Goal: Task Accomplishment & Management: Use online tool/utility

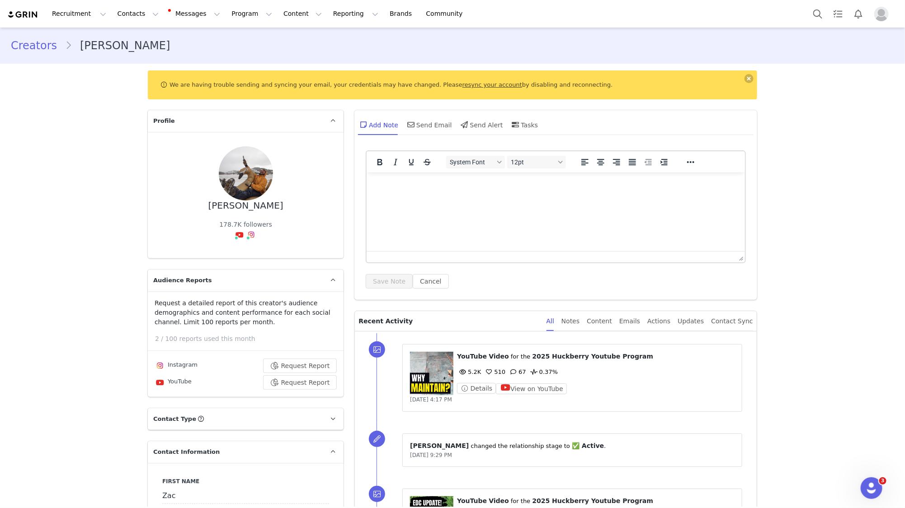
scroll to position [960, 0]
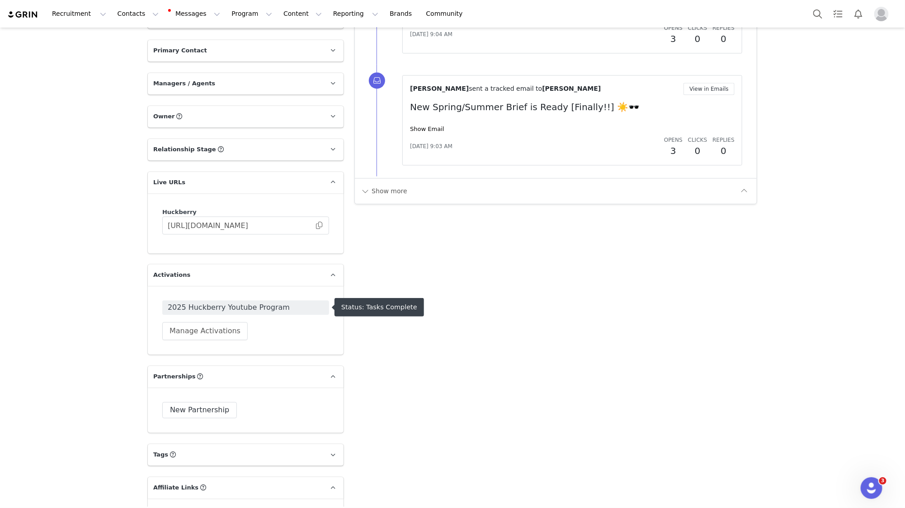
click at [207, 309] on span "2025 Huckberry Youtube Program" at bounding box center [246, 307] width 156 height 11
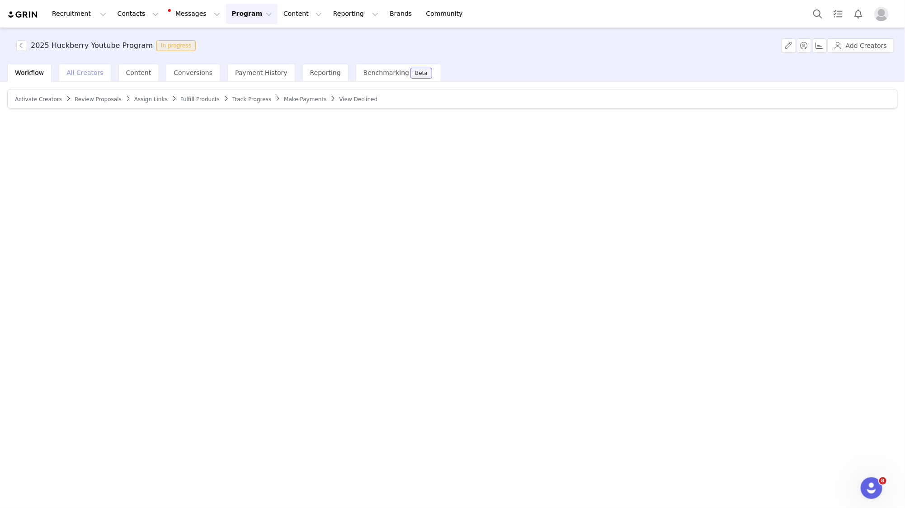
click at [75, 73] on span "All Creators" at bounding box center [84, 72] width 37 height 7
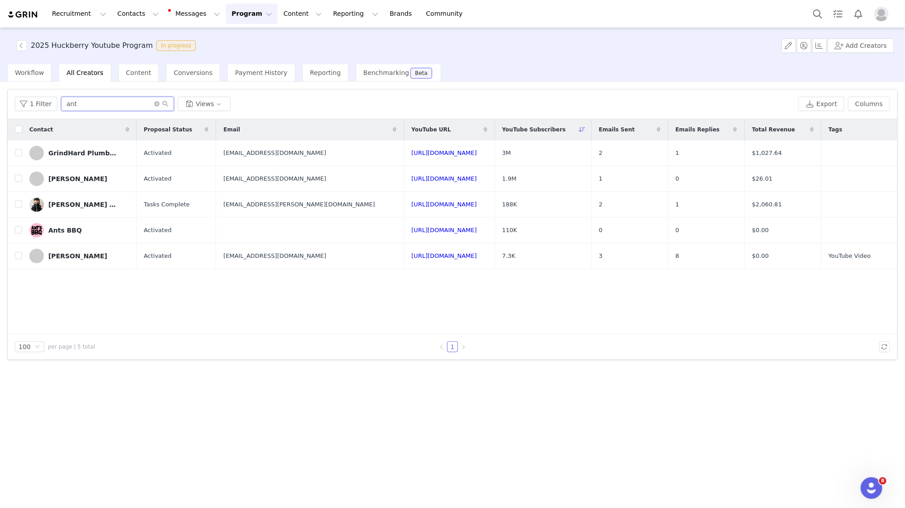
click at [76, 103] on input "ant" at bounding box center [117, 104] width 113 height 14
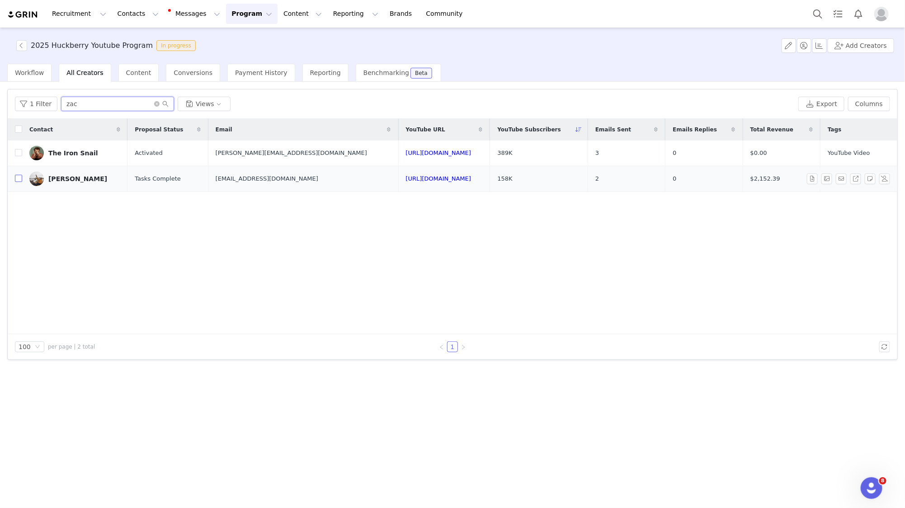
type input "zac"
click at [19, 179] on input "checkbox" at bounding box center [18, 178] width 7 height 7
checkbox input "true"
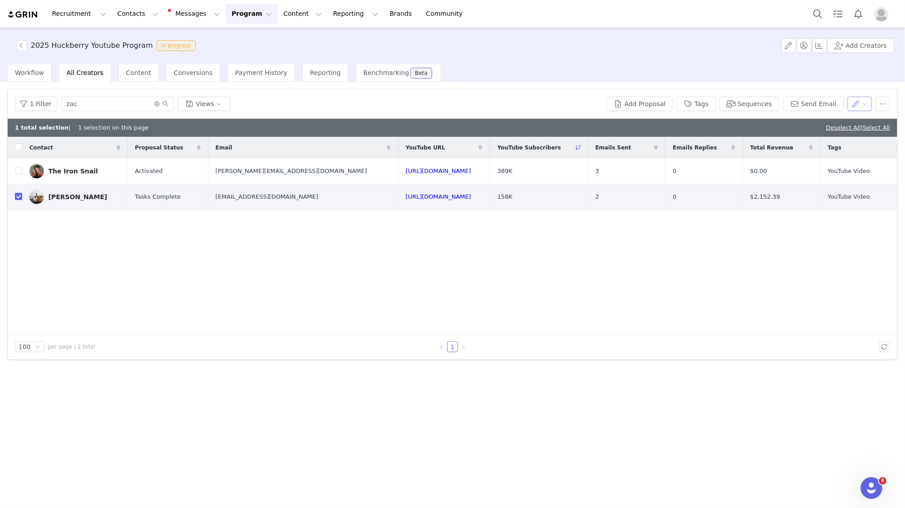
click at [865, 106] on button "button" at bounding box center [859, 104] width 25 height 14
click at [884, 106] on button "button" at bounding box center [882, 104] width 14 height 14
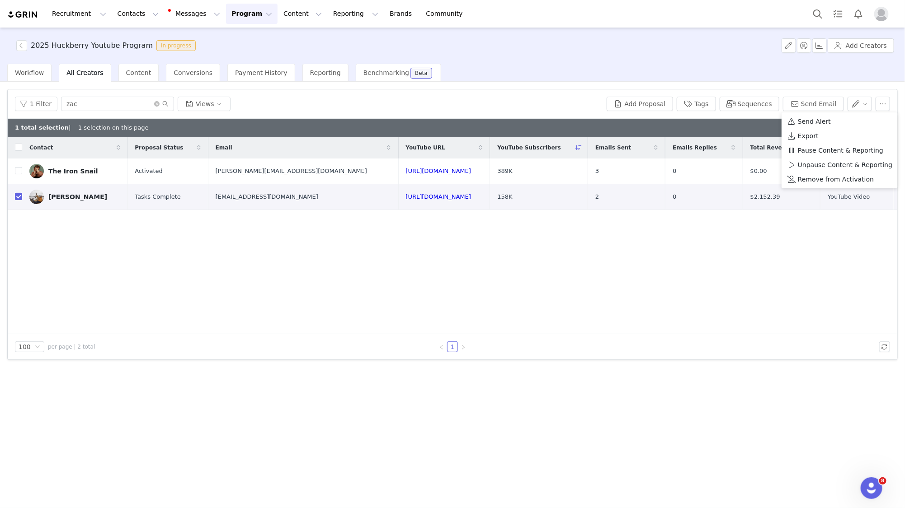
click at [241, 117] on div "1 Filter zac Views Add Proposal Tags Sequences Send Email" at bounding box center [452, 103] width 889 height 29
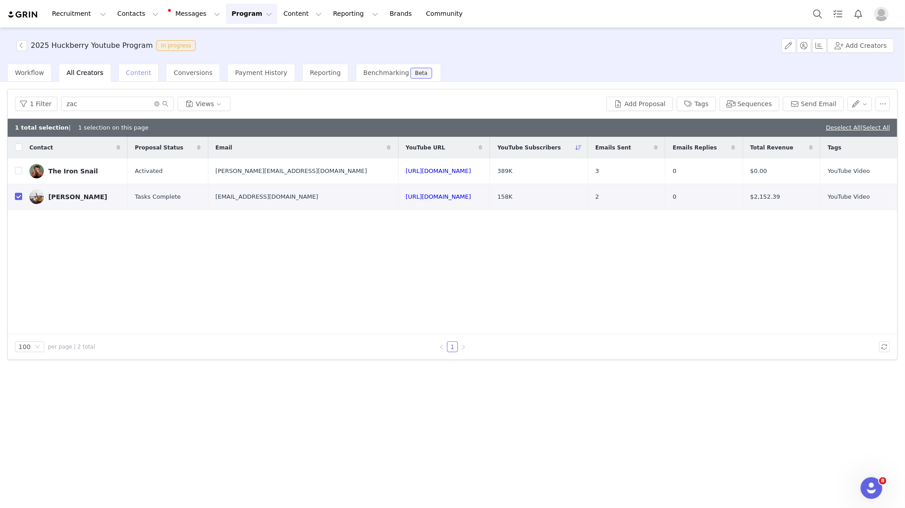
click at [126, 79] on div "Content" at bounding box center [138, 73] width 41 height 18
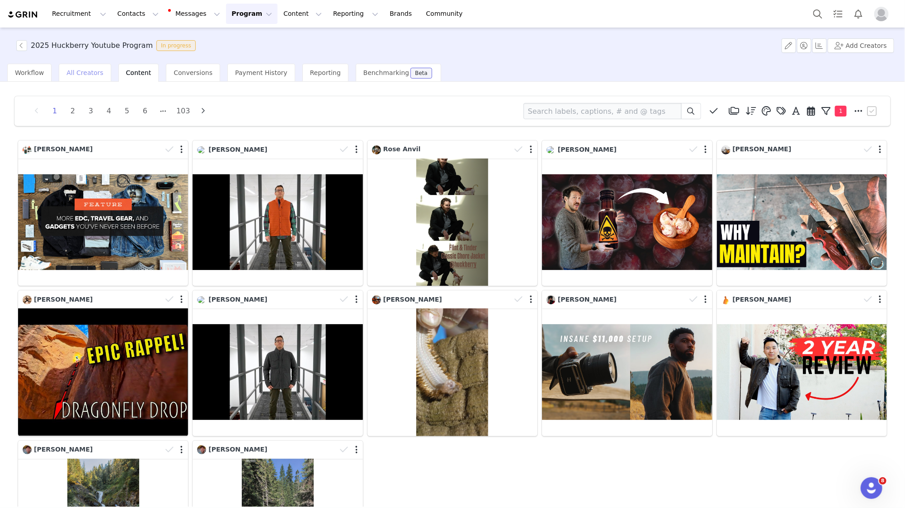
click at [90, 74] on span "All Creators" at bounding box center [84, 72] width 37 height 7
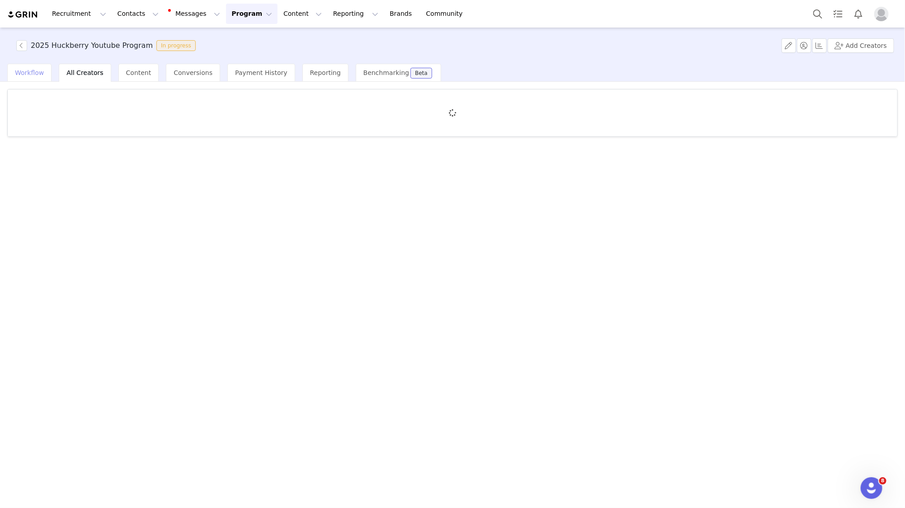
click at [25, 72] on span "Workflow" at bounding box center [29, 72] width 29 height 7
click at [232, 100] on span "Track Progress" at bounding box center [251, 99] width 39 height 6
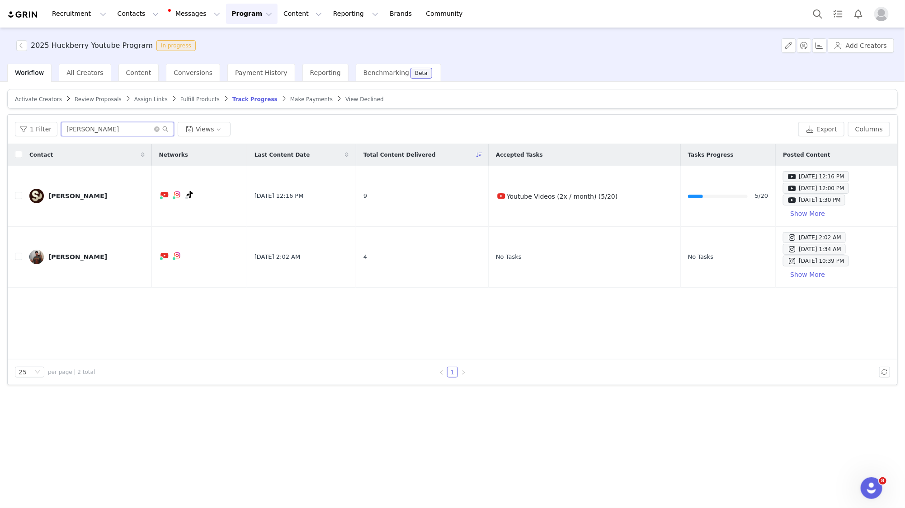
click at [132, 127] on input "[PERSON_NAME]" at bounding box center [117, 129] width 113 height 14
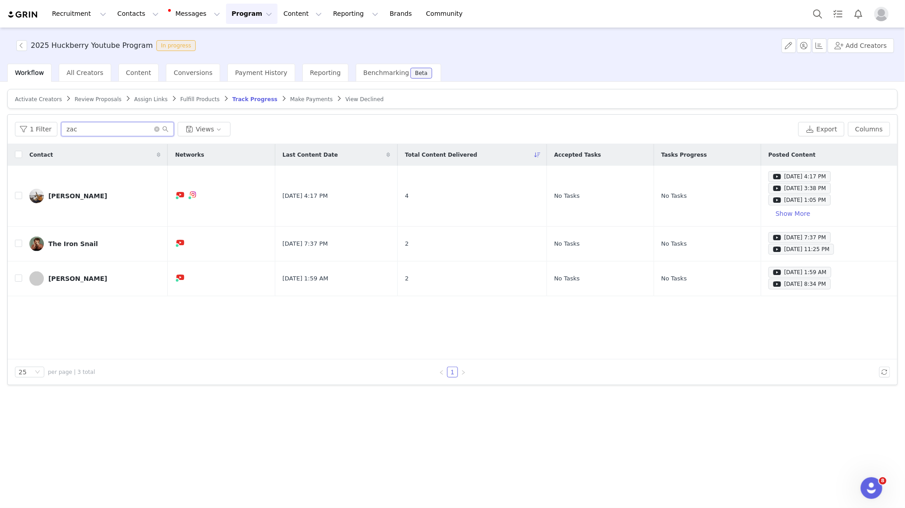
click at [118, 127] on input "zac" at bounding box center [117, 129] width 113 height 14
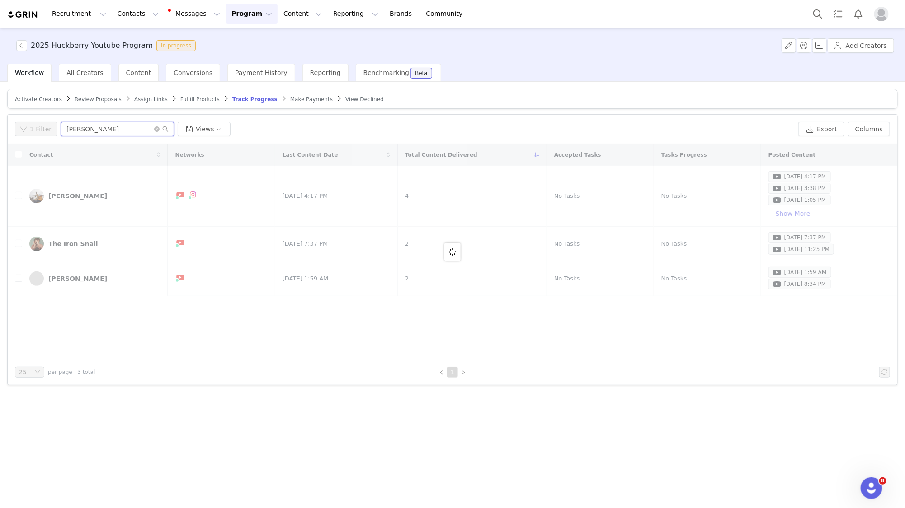
type input "[PERSON_NAME]"
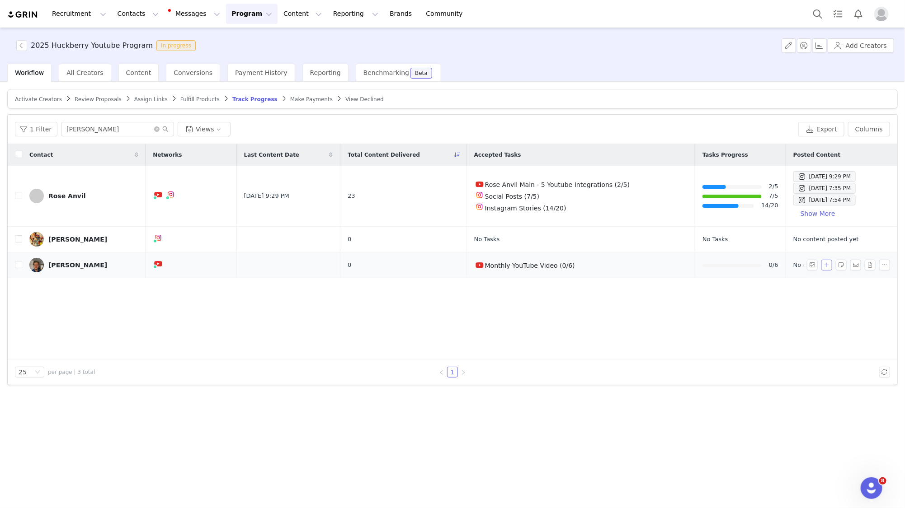
click at [824, 263] on button "button" at bounding box center [826, 265] width 11 height 11
click at [714, 280] on input "text" at bounding box center [751, 283] width 127 height 14
paste input "[URL][DOMAIN_NAME]"
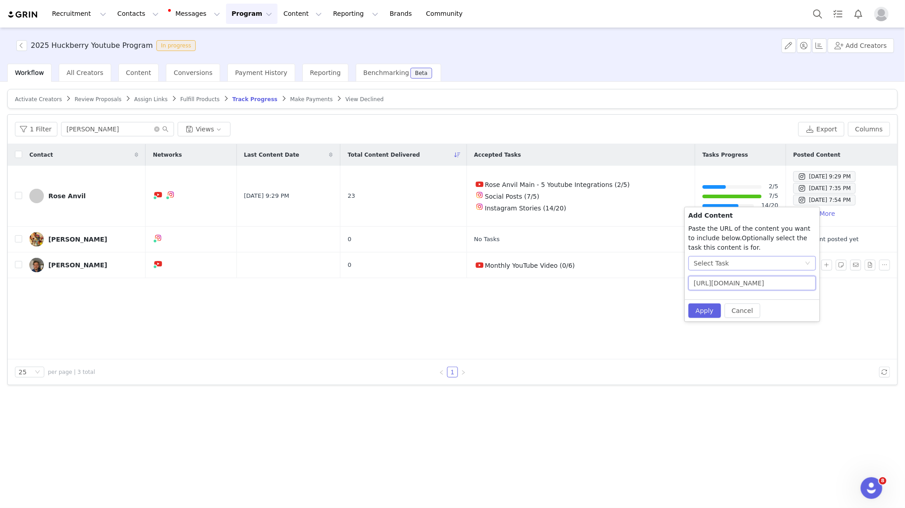
scroll to position [0, 31]
type input "[URL][DOMAIN_NAME]"
click at [711, 263] on div "Select Task" at bounding box center [711, 264] width 35 height 14
click at [714, 298] on li "No Task" at bounding box center [752, 296] width 128 height 14
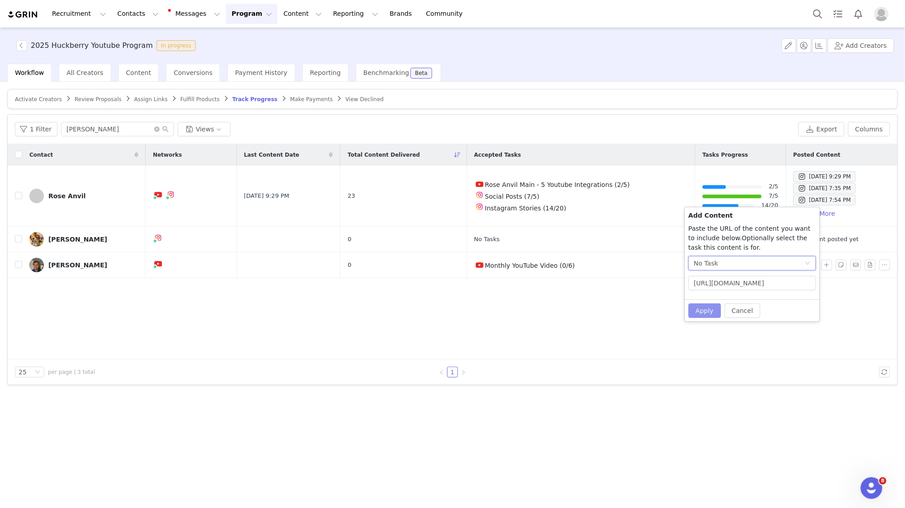
click at [705, 304] on button "Apply" at bounding box center [704, 311] width 33 height 14
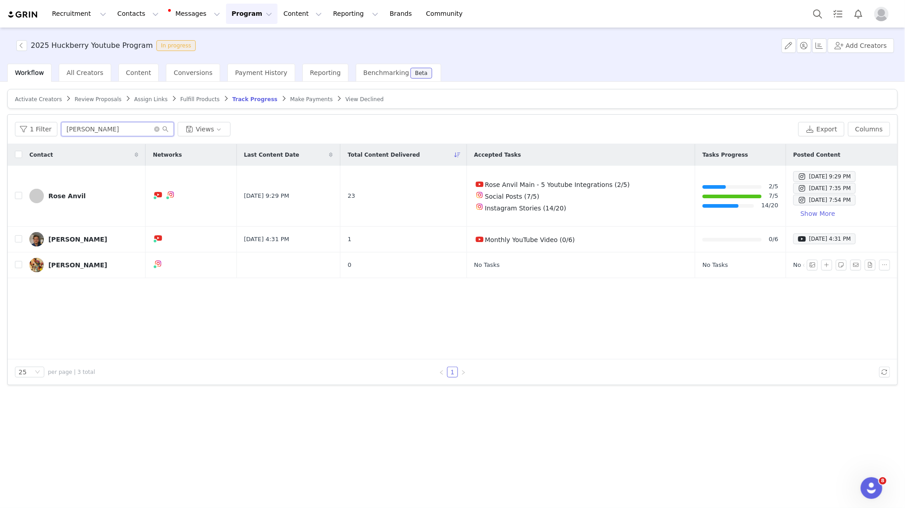
click at [90, 129] on input "[PERSON_NAME]" at bounding box center [117, 129] width 113 height 14
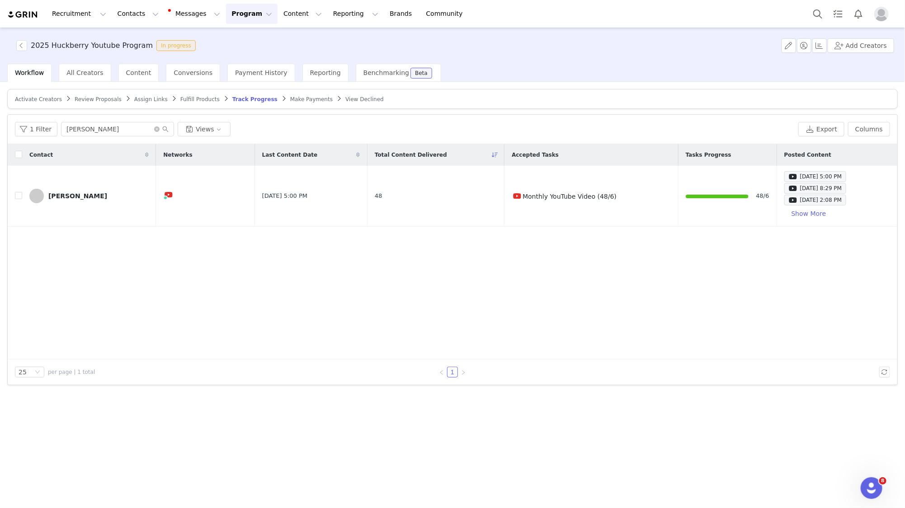
click at [78, 117] on div "1 Filter [PERSON_NAME] Views Export Columns" at bounding box center [452, 129] width 889 height 29
click at [80, 127] on input "[PERSON_NAME]" at bounding box center [117, 129] width 113 height 14
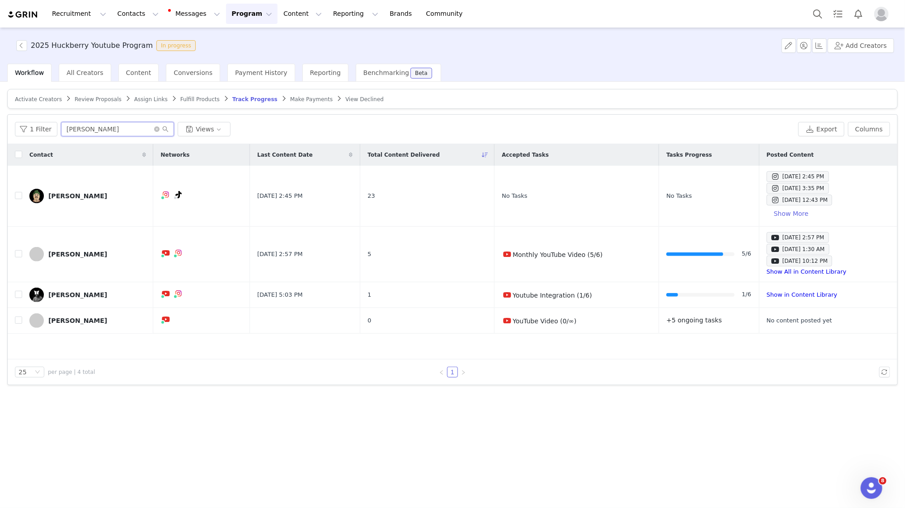
click at [98, 125] on input "[PERSON_NAME]" at bounding box center [117, 129] width 113 height 14
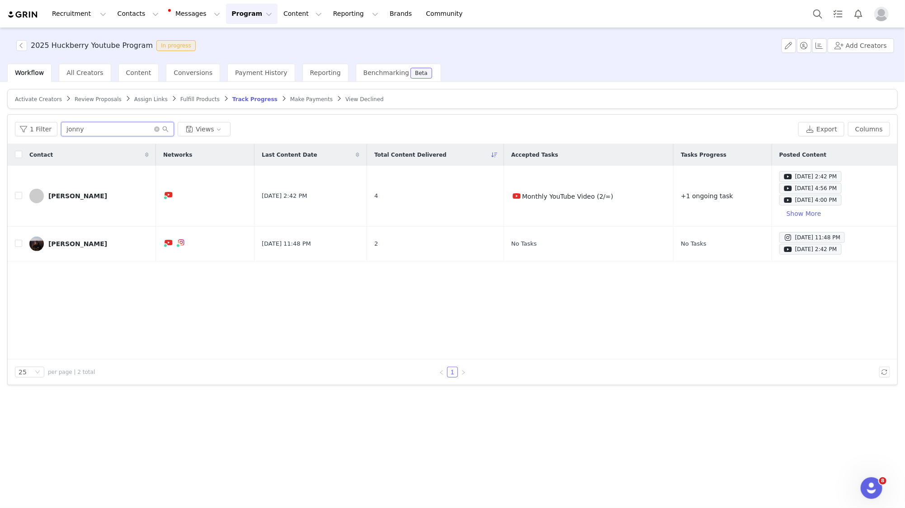
type input "jonny"
click at [813, 244] on button "button" at bounding box center [812, 244] width 11 height 11
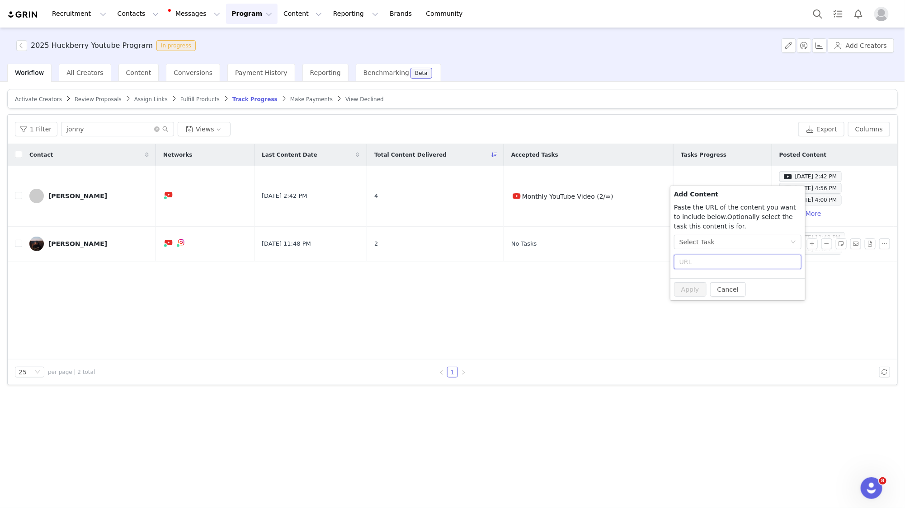
click at [718, 259] on input "text" at bounding box center [737, 262] width 127 height 14
paste input "[URL][DOMAIN_NAME]"
type input "[URL][DOMAIN_NAME]"
click at [703, 243] on div "Select Task" at bounding box center [696, 242] width 35 height 14
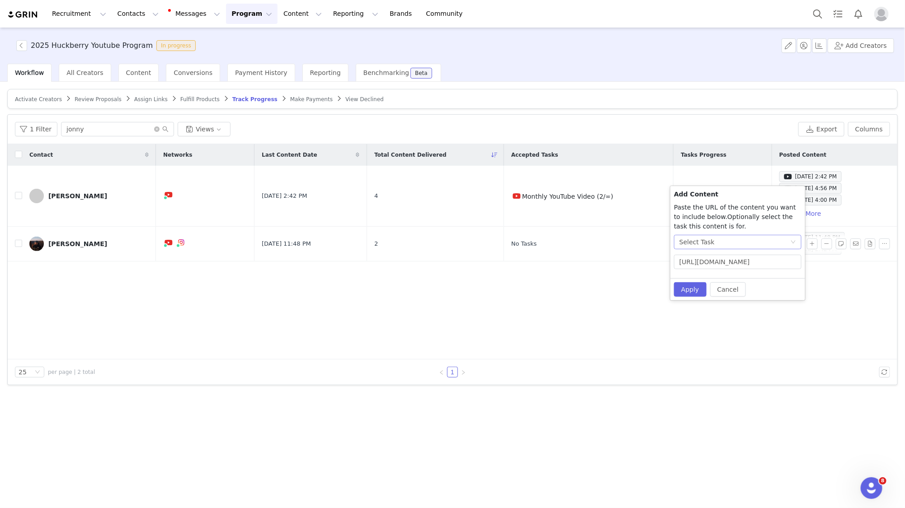
scroll to position [0, 0]
click at [697, 271] on li "No Task" at bounding box center [738, 275] width 128 height 14
click at [688, 287] on button "Apply" at bounding box center [690, 289] width 33 height 14
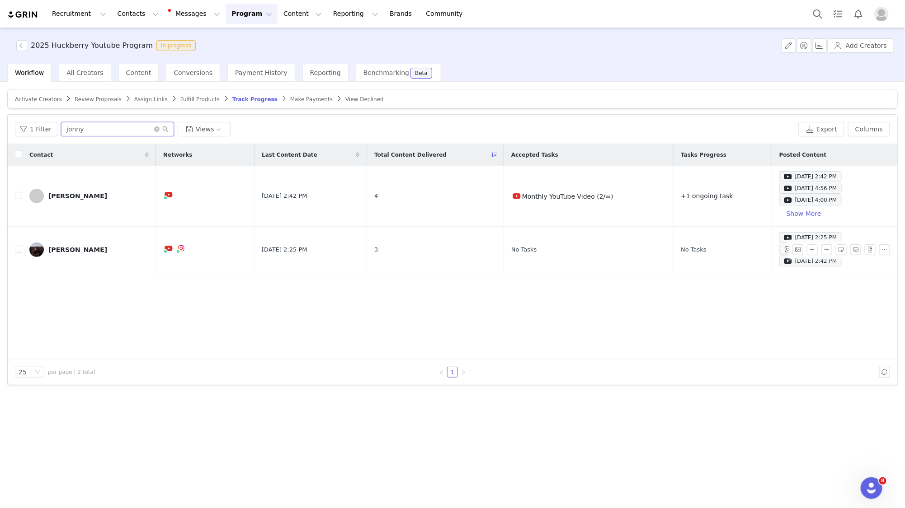
click at [101, 124] on input "jonny" at bounding box center [117, 129] width 113 height 14
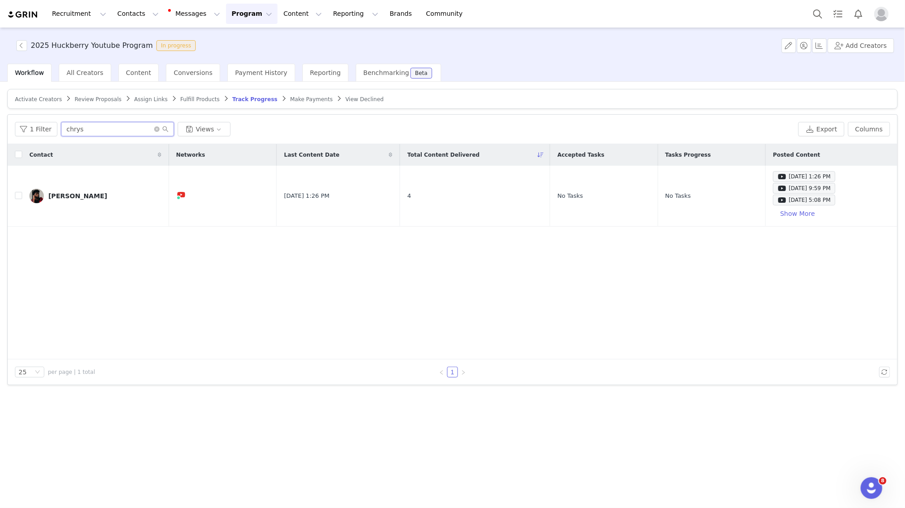
click at [107, 129] on input "chrys" at bounding box center [117, 129] width 113 height 14
type input "[PERSON_NAME]"
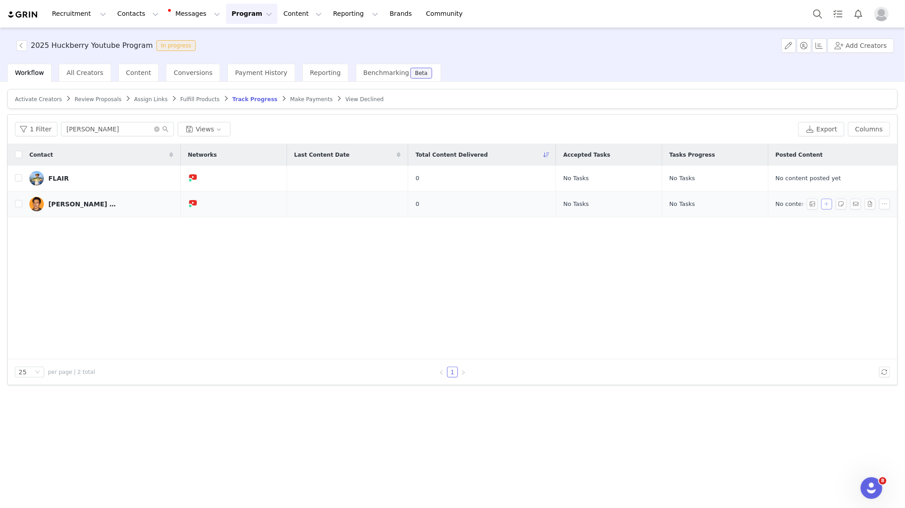
click at [828, 206] on button "button" at bounding box center [826, 204] width 11 height 11
click at [729, 231] on div at bounding box center [751, 224] width 127 height 18
click at [722, 225] on input "text" at bounding box center [751, 222] width 127 height 14
paste input "[URL][DOMAIN_NAME]"
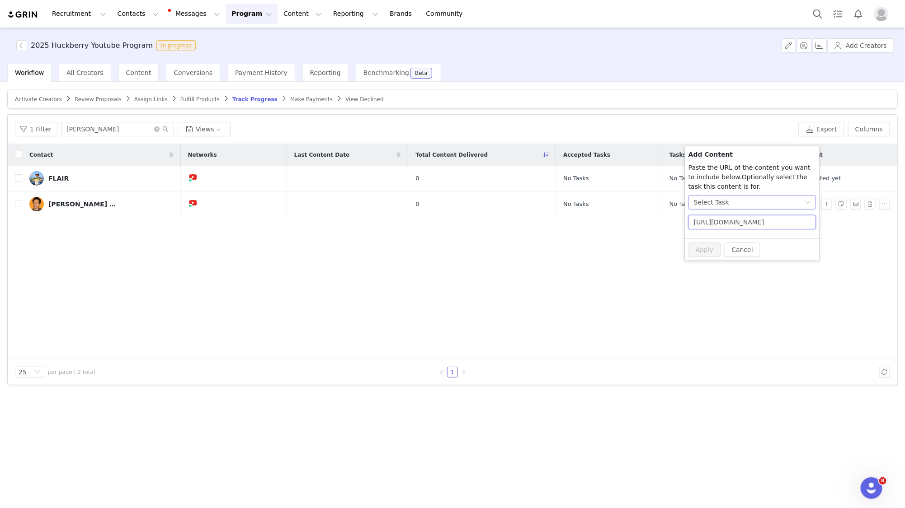
scroll to position [0, 31]
type input "[URL][DOMAIN_NAME]"
click at [716, 200] on div "Select Task" at bounding box center [711, 203] width 35 height 14
click at [712, 236] on li "No Task" at bounding box center [752, 235] width 128 height 14
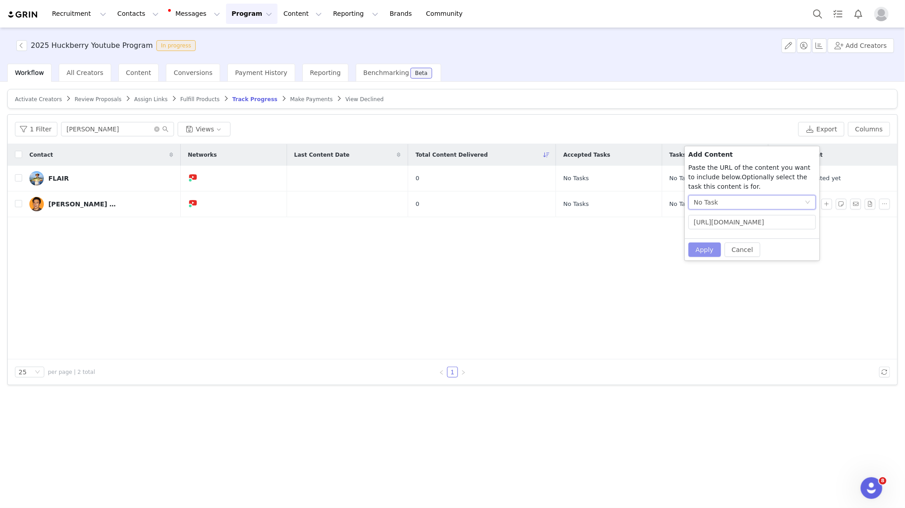
click at [696, 252] on button "Apply" at bounding box center [704, 250] width 33 height 14
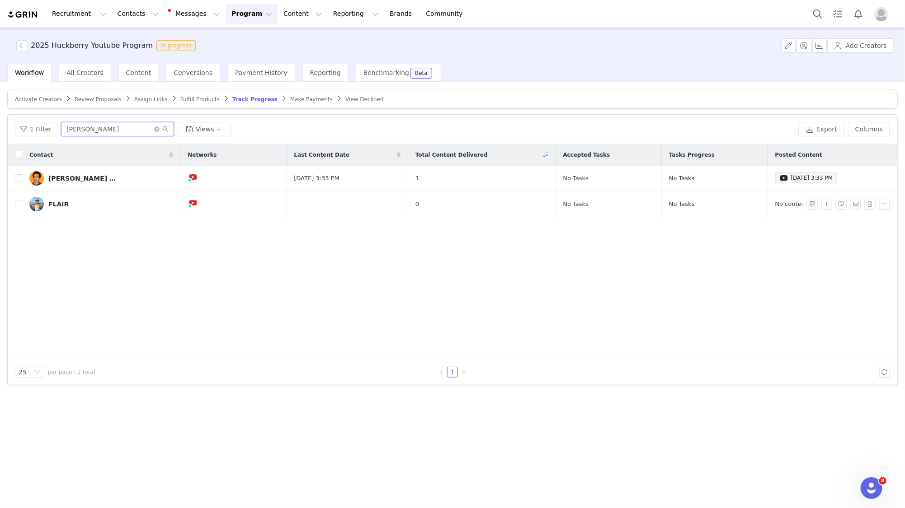
click at [77, 124] on input "[PERSON_NAME]" at bounding box center [117, 129] width 113 height 14
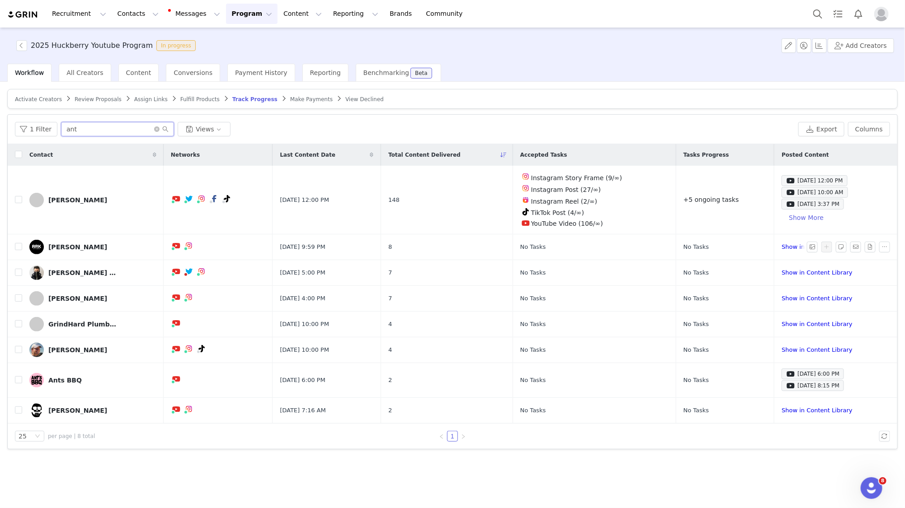
click at [116, 128] on input "ant" at bounding box center [117, 129] width 113 height 14
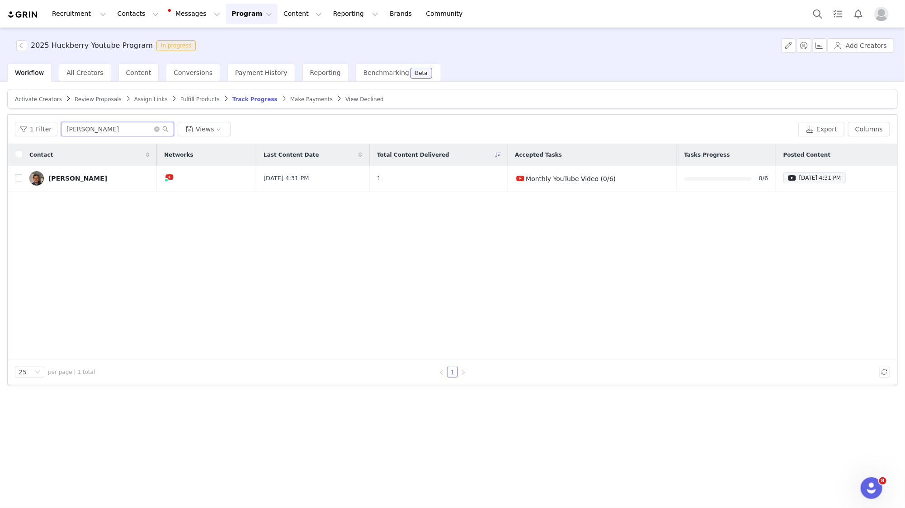
click at [115, 135] on input "[PERSON_NAME]" at bounding box center [117, 129] width 113 height 14
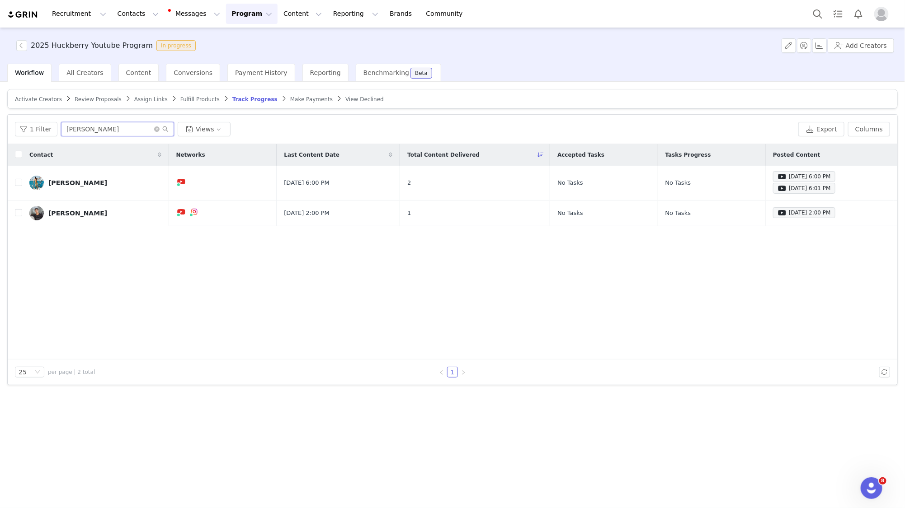
click at [120, 129] on input "[PERSON_NAME]" at bounding box center [117, 129] width 113 height 14
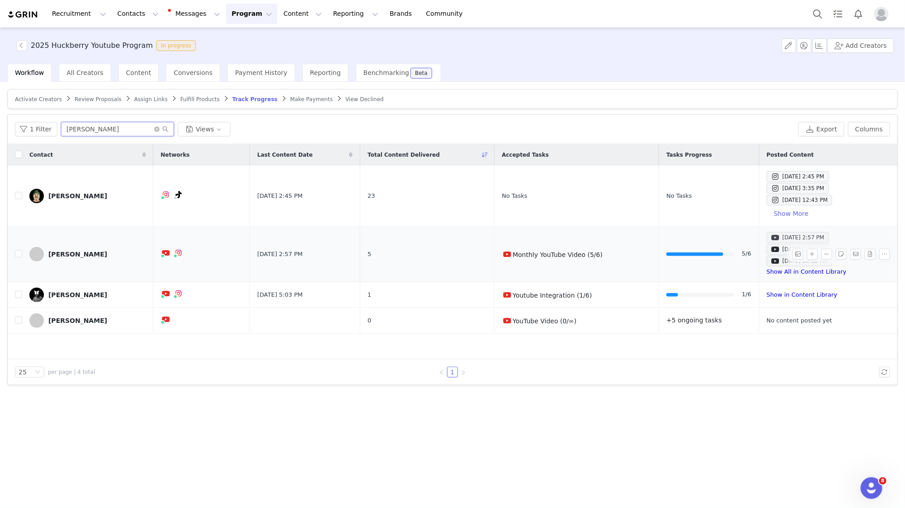
type input "[PERSON_NAME]"
click at [772, 233] on div "[DATE] 2:57 PM" at bounding box center [797, 237] width 53 height 11
